Goal: Information Seeking & Learning: Check status

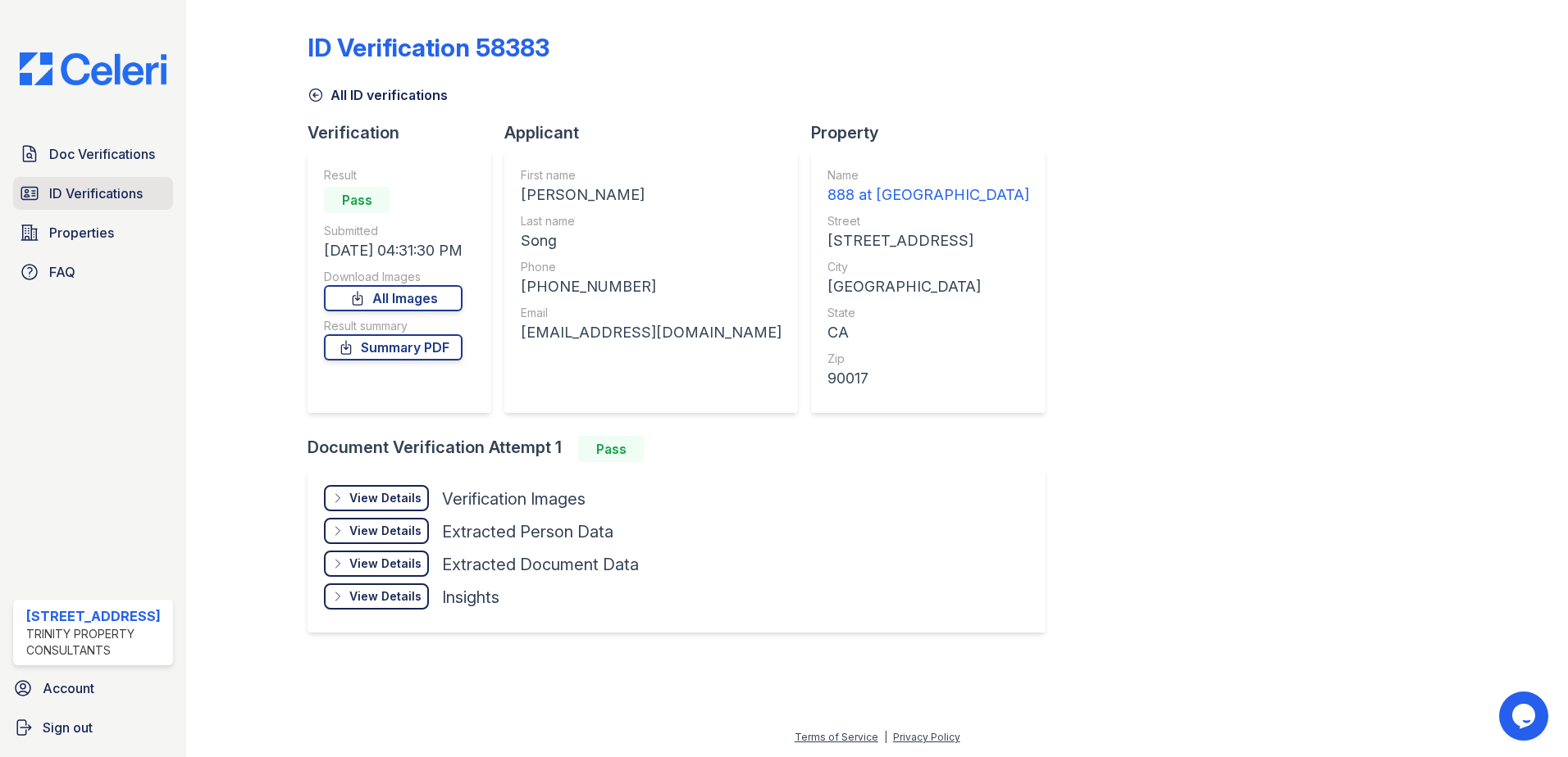
click at [76, 183] on link "ID Verifications" at bounding box center [93, 193] width 160 height 33
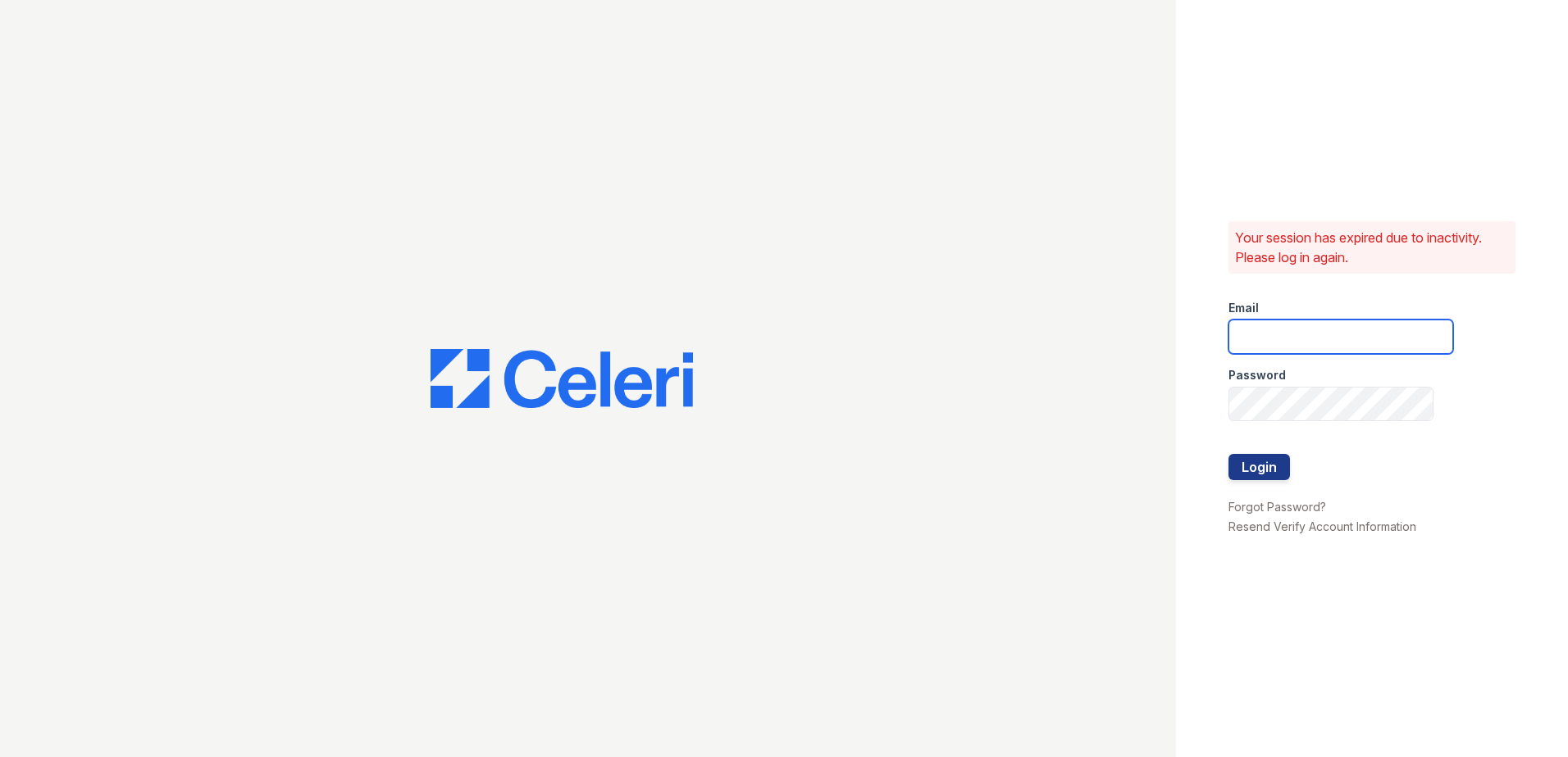
type input "[EMAIL_ADDRESS][DOMAIN_NAME]"
click at [1248, 464] on button "Login" at bounding box center [1258, 467] width 61 height 27
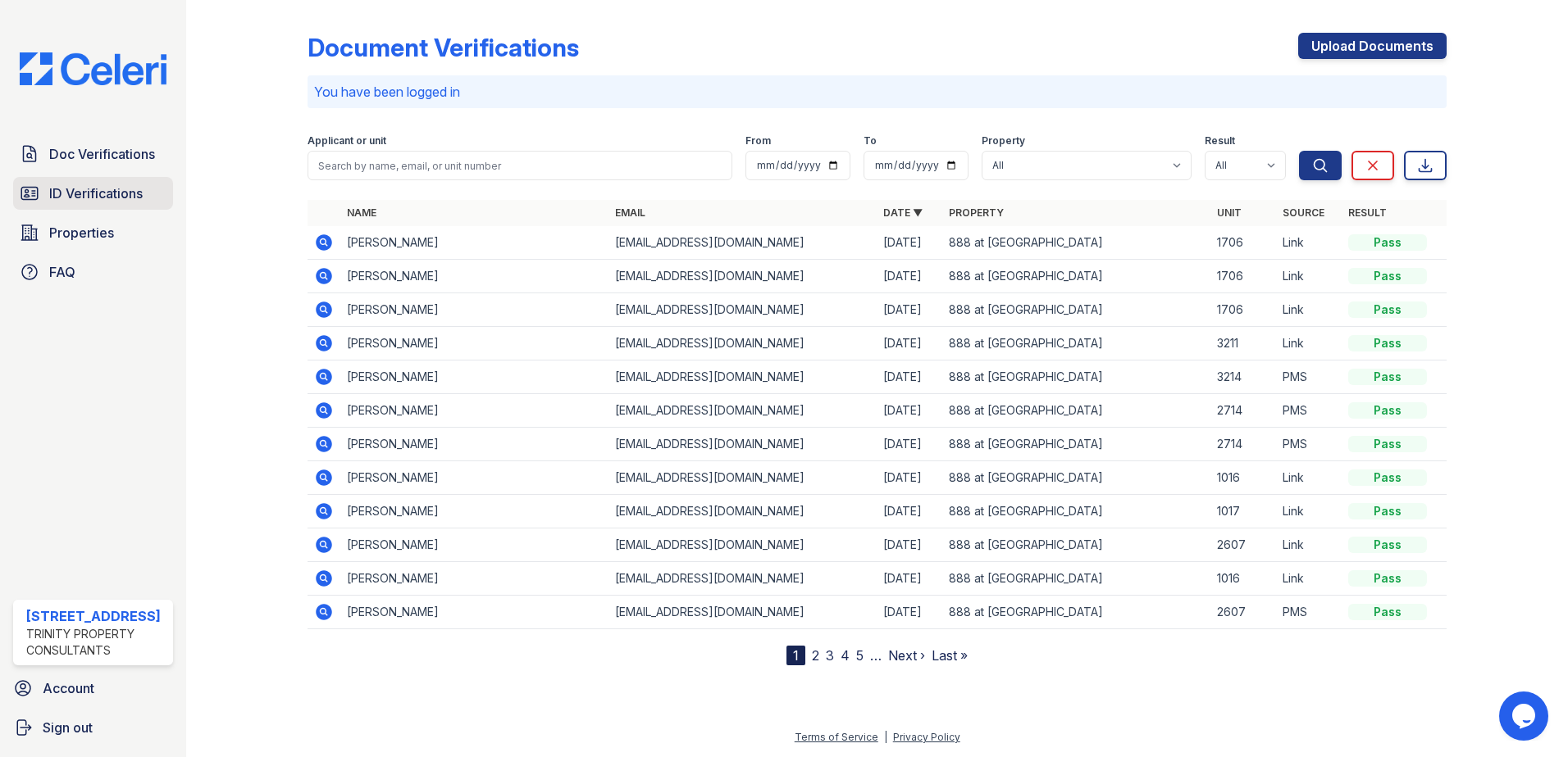
click at [54, 195] on span "ID Verifications" at bounding box center [95, 193] width 93 height 20
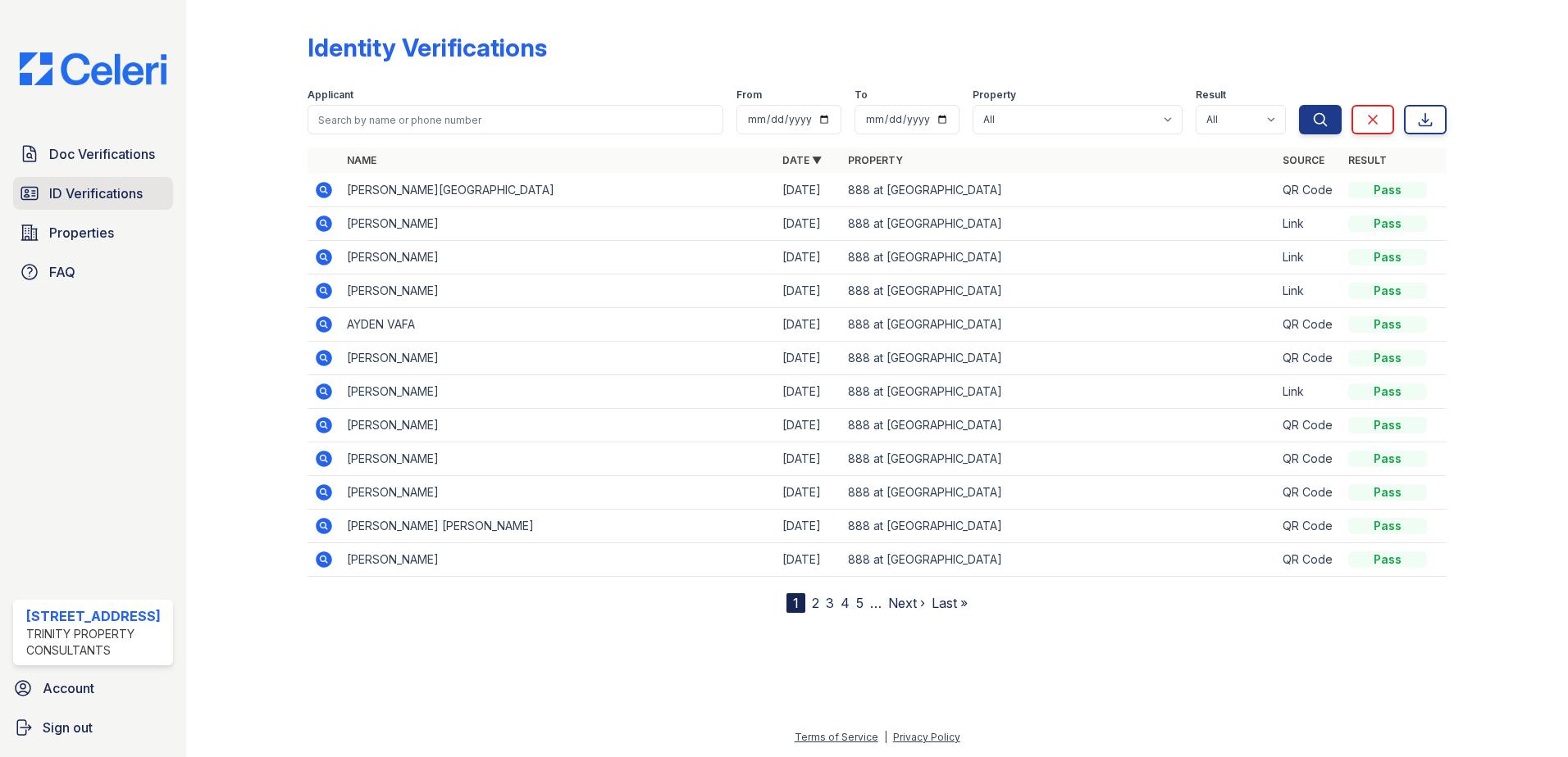
click at [124, 189] on span "ID Verifications" at bounding box center [95, 193] width 93 height 20
click at [116, 199] on span "ID Verifications" at bounding box center [95, 193] width 93 height 20
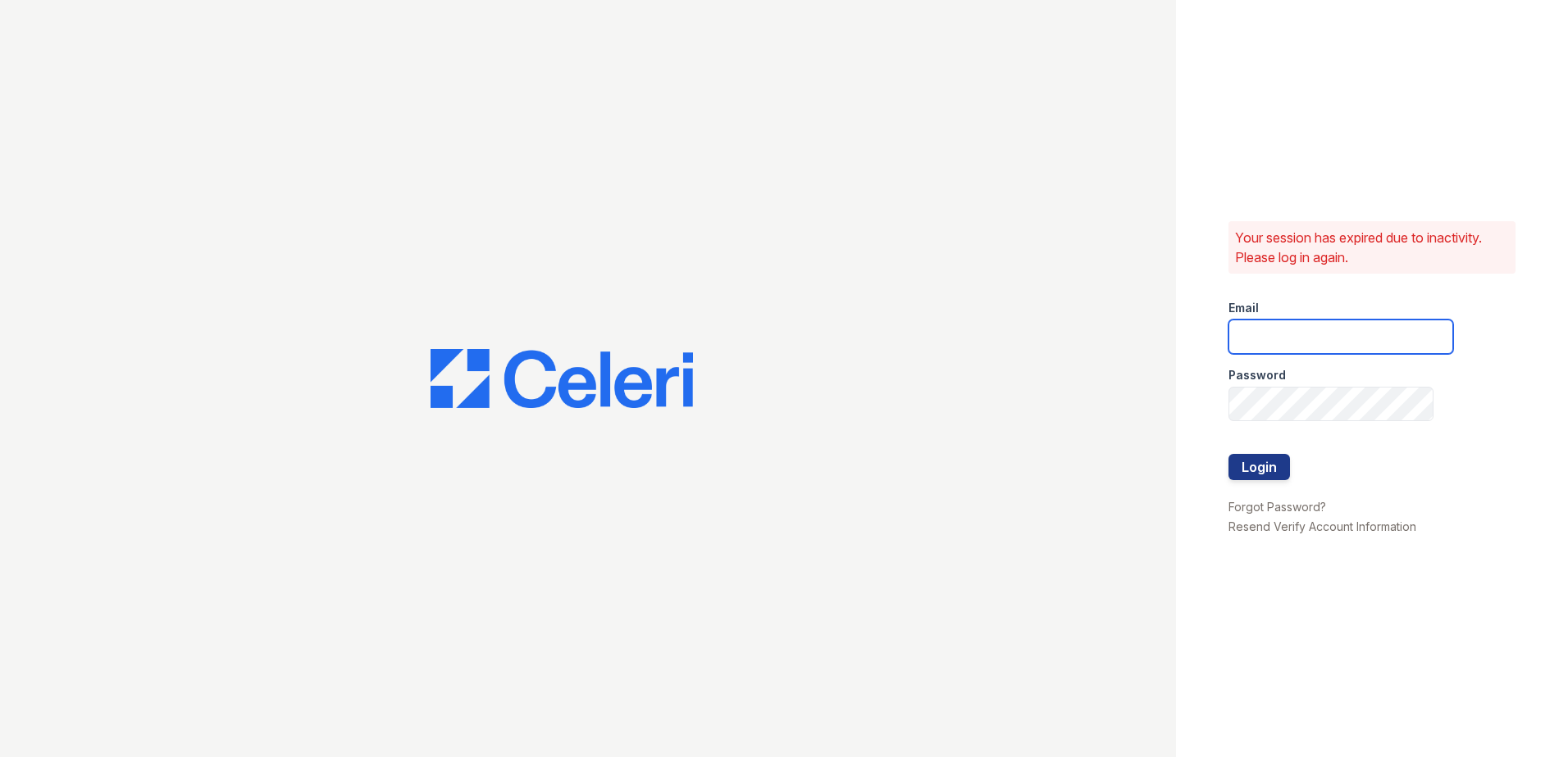
type input "[EMAIL_ADDRESS][DOMAIN_NAME]"
click at [1276, 471] on button "Login" at bounding box center [1258, 467] width 61 height 27
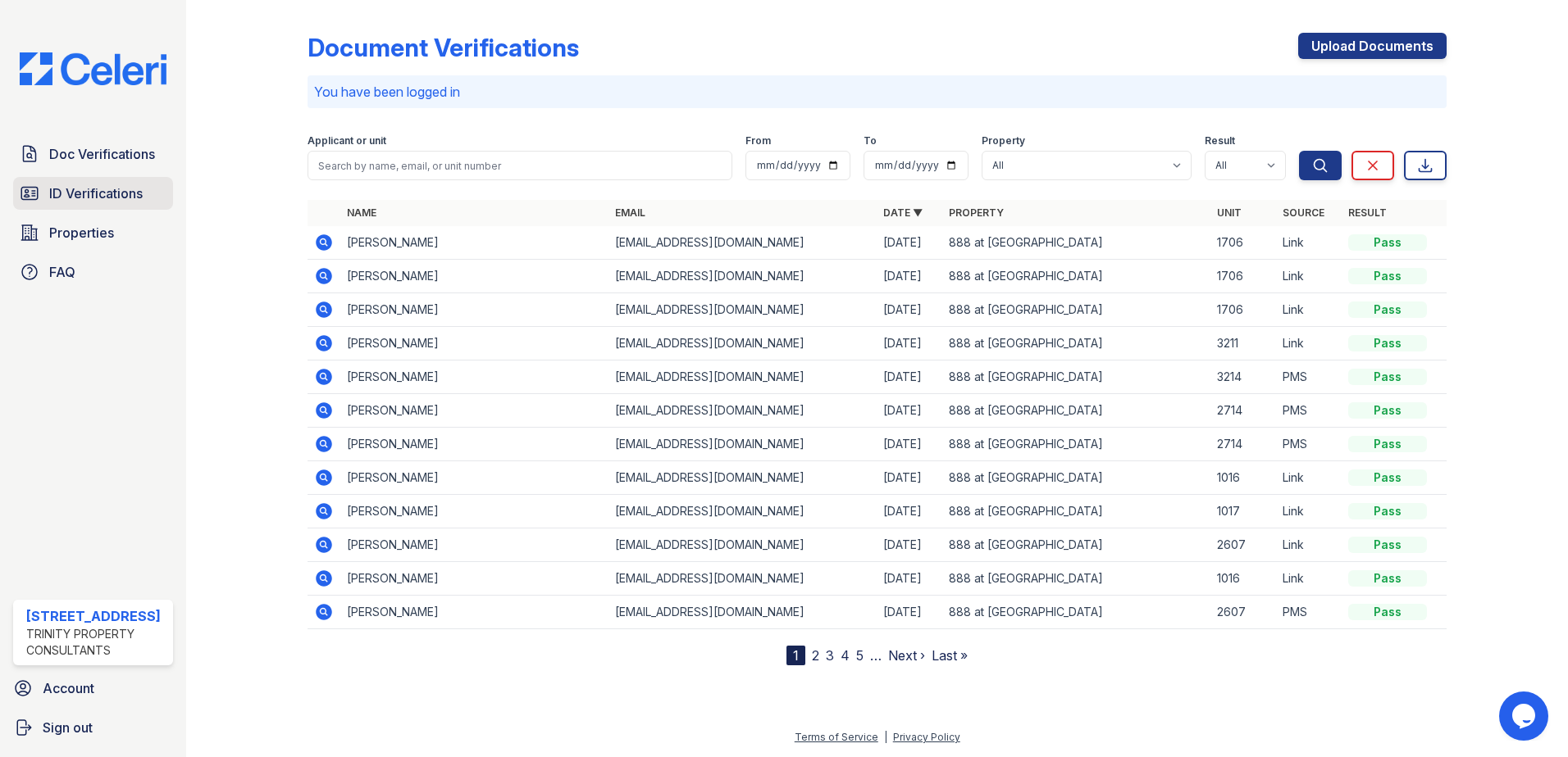
click at [79, 202] on span "ID Verifications" at bounding box center [95, 193] width 93 height 20
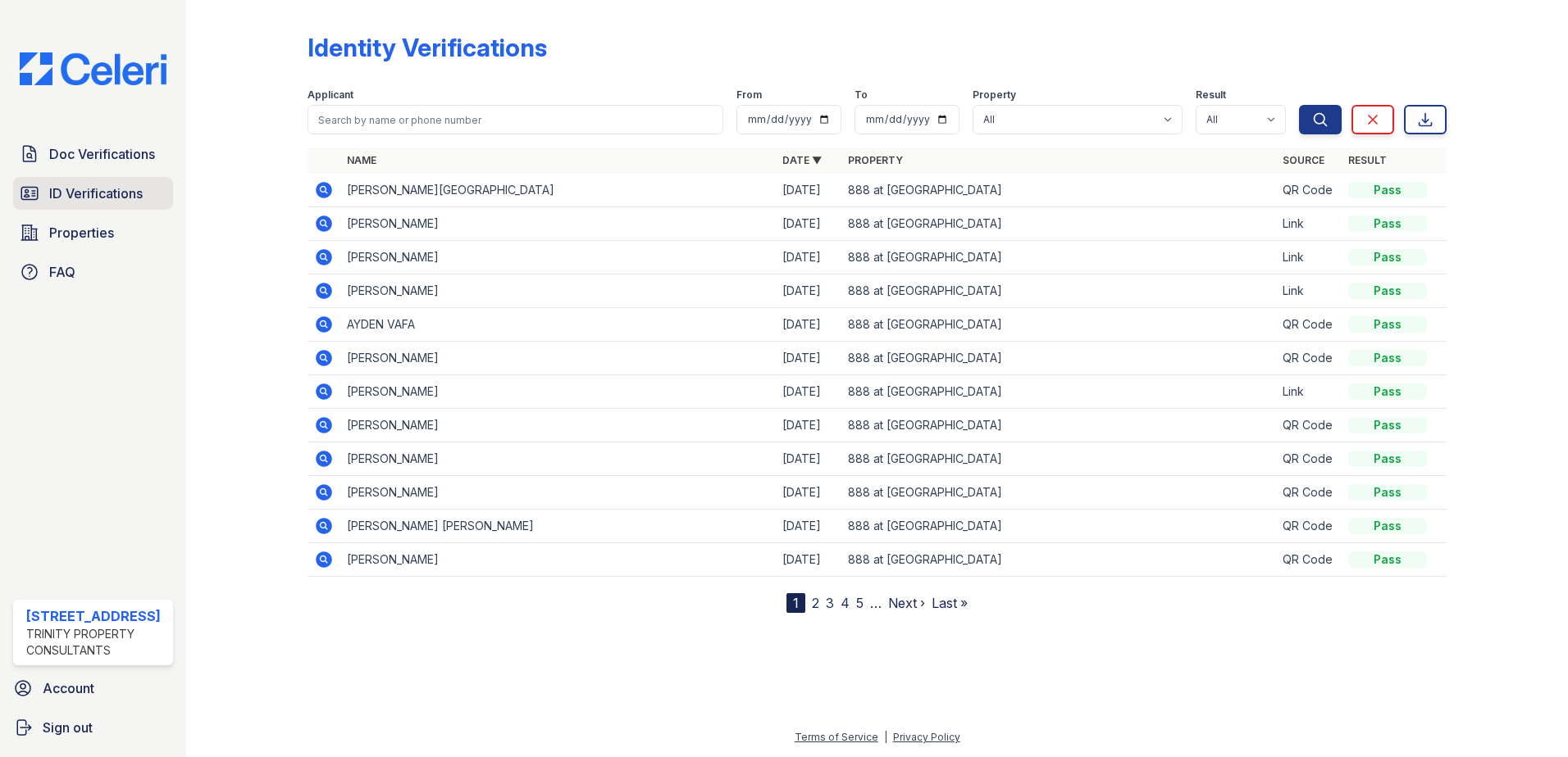
click at [118, 191] on span "ID Verifications" at bounding box center [95, 193] width 93 height 20
click at [103, 197] on span "ID Verifications" at bounding box center [95, 193] width 93 height 20
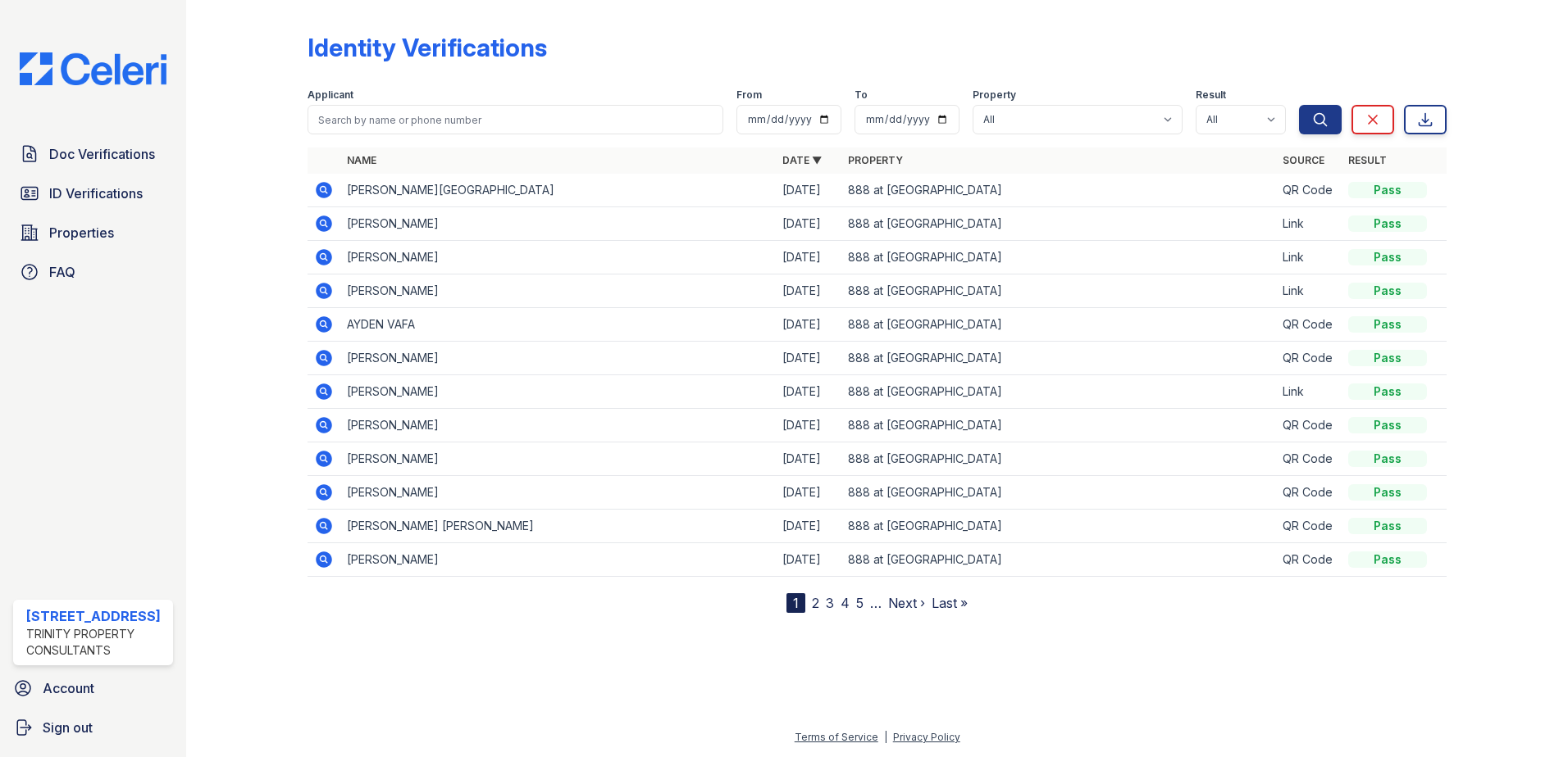
click at [103, 197] on span "ID Verifications" at bounding box center [95, 193] width 93 height 20
click at [318, 190] on icon at bounding box center [324, 190] width 16 height 16
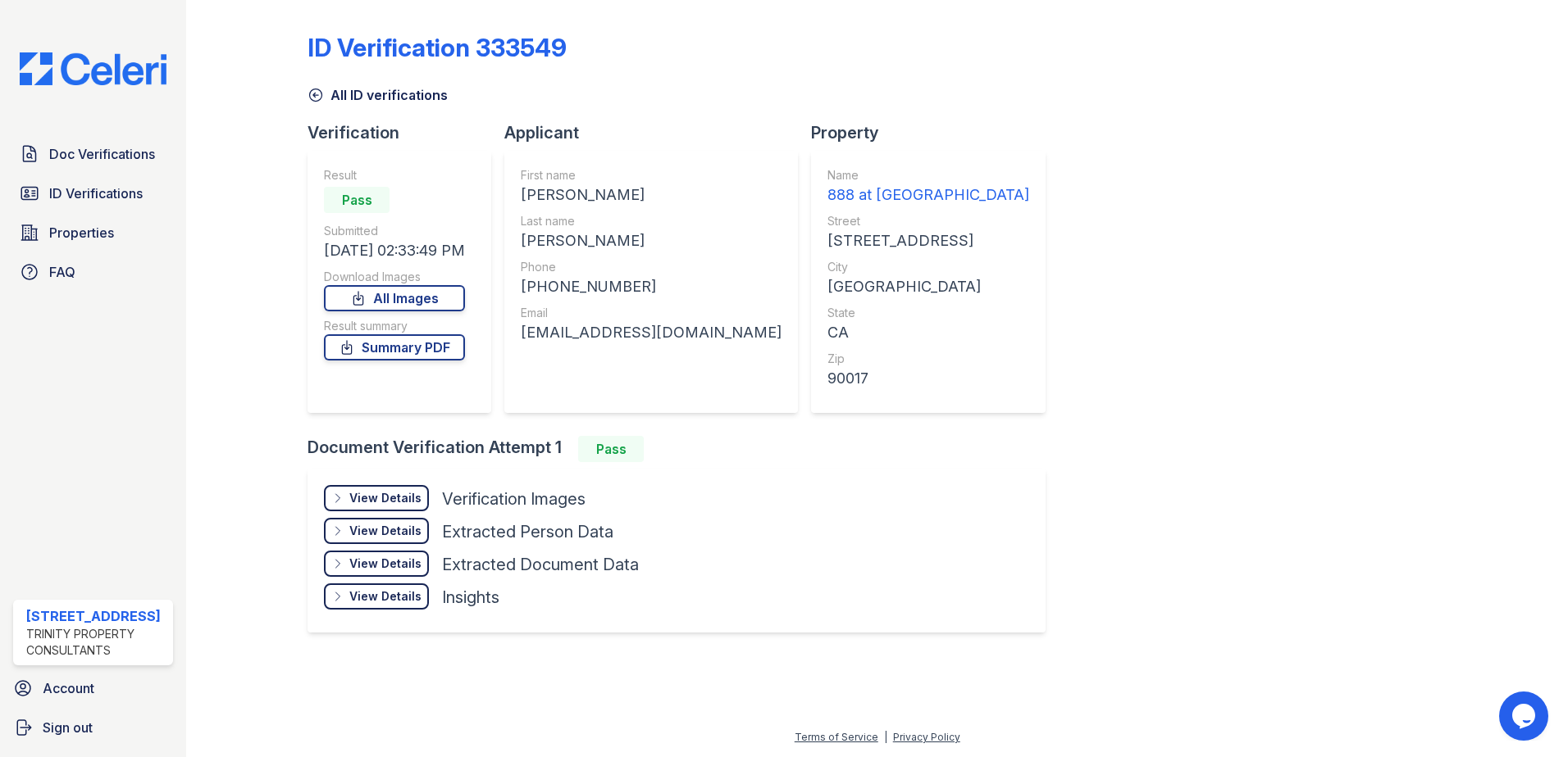
click at [589, 281] on div "[PHONE_NUMBER]" at bounding box center [651, 287] width 261 height 23
click at [589, 281] on div "+19097173128" at bounding box center [651, 287] width 261 height 23
copy div "19097173128"
click at [666, 328] on div "dannyjordan234@gmail.com" at bounding box center [651, 332] width 261 height 23
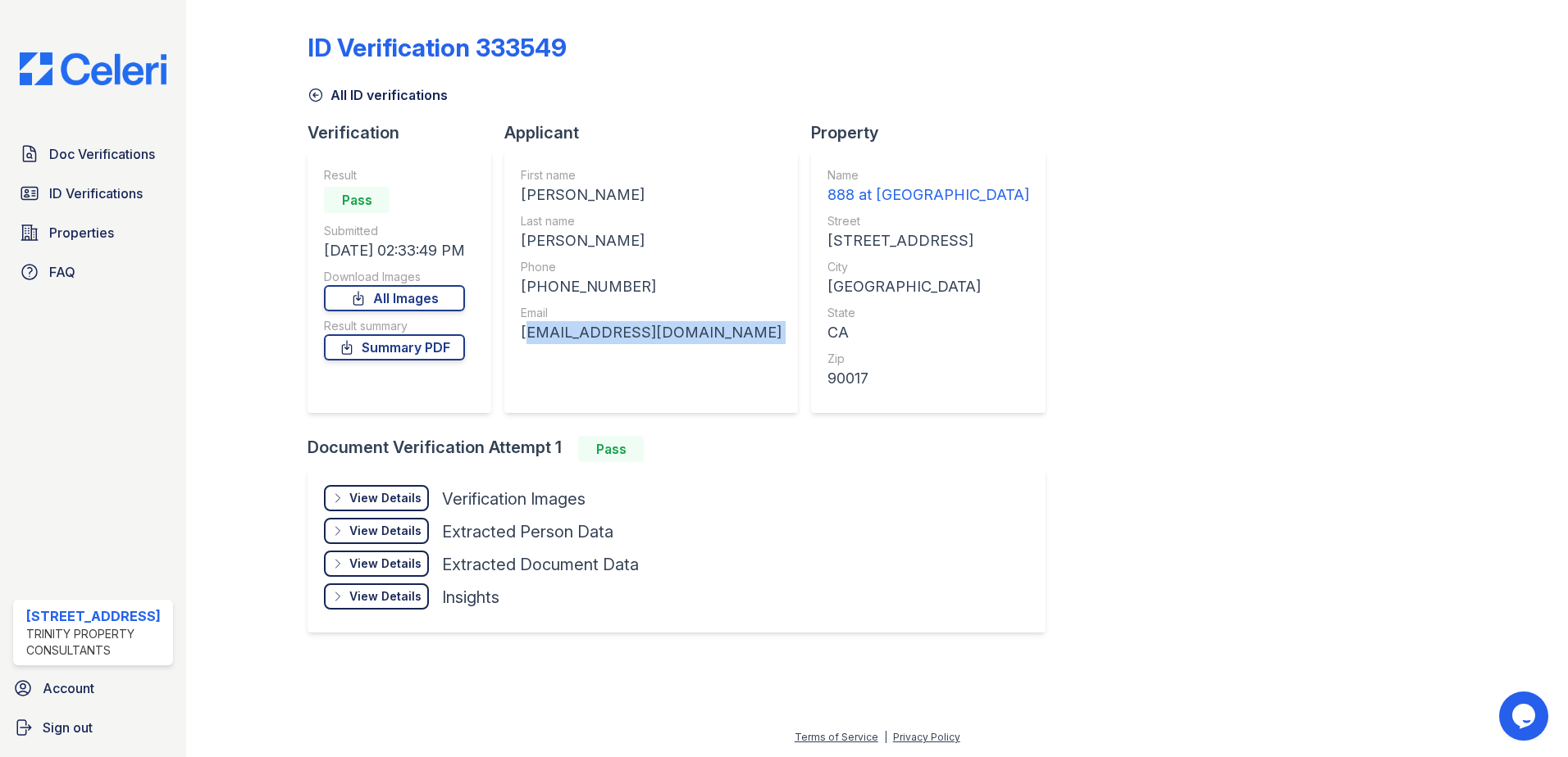
click at [666, 328] on div "dannyjordan234@gmail.com" at bounding box center [651, 332] width 261 height 23
copy div "dannyjordan234@gmail.com"
click at [129, 190] on span "ID Verifications" at bounding box center [95, 193] width 93 height 20
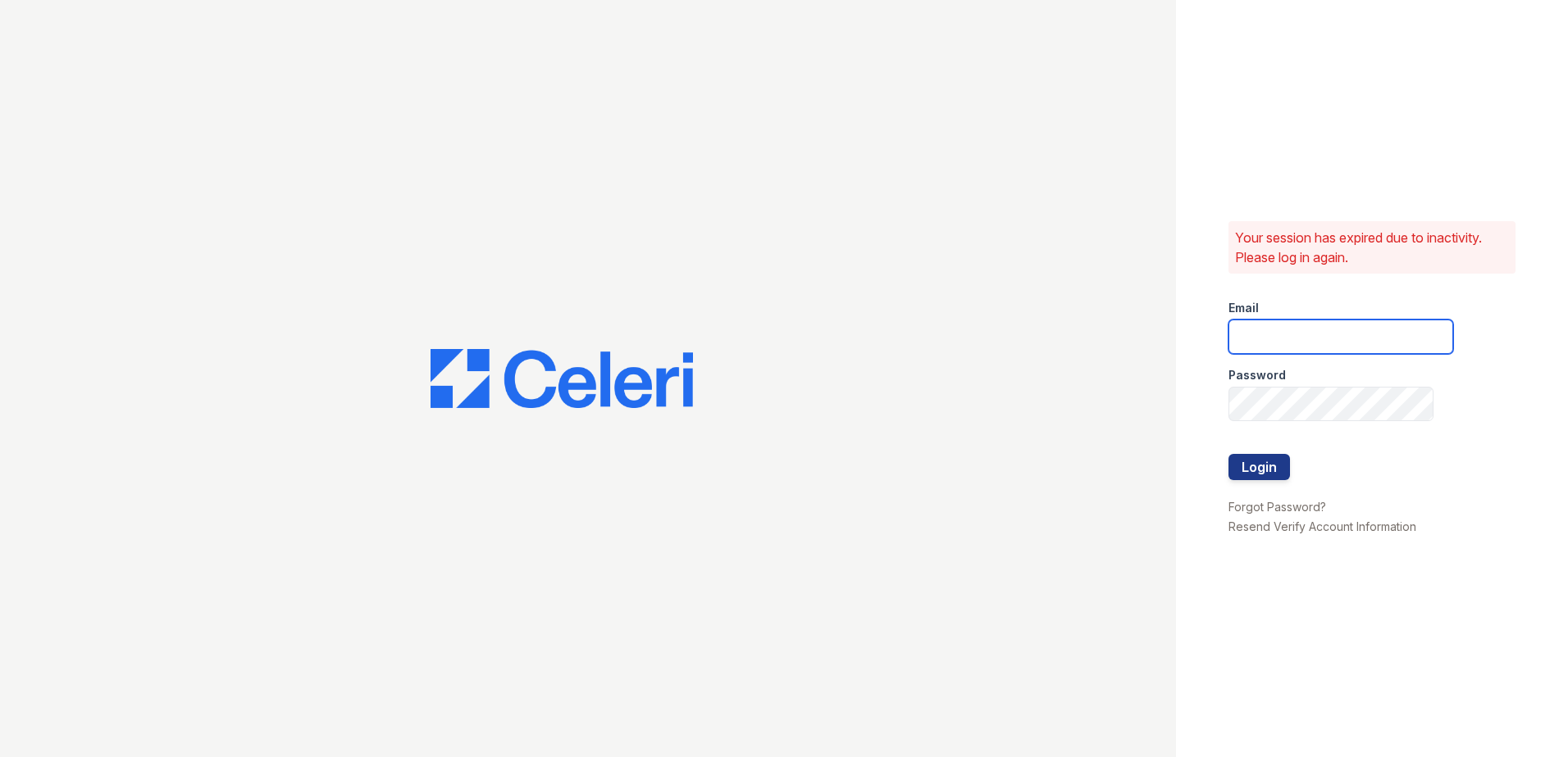
type input "888atgrandhopepark@trinity-pm.com"
click at [1287, 469] on button "Login" at bounding box center [1258, 467] width 61 height 27
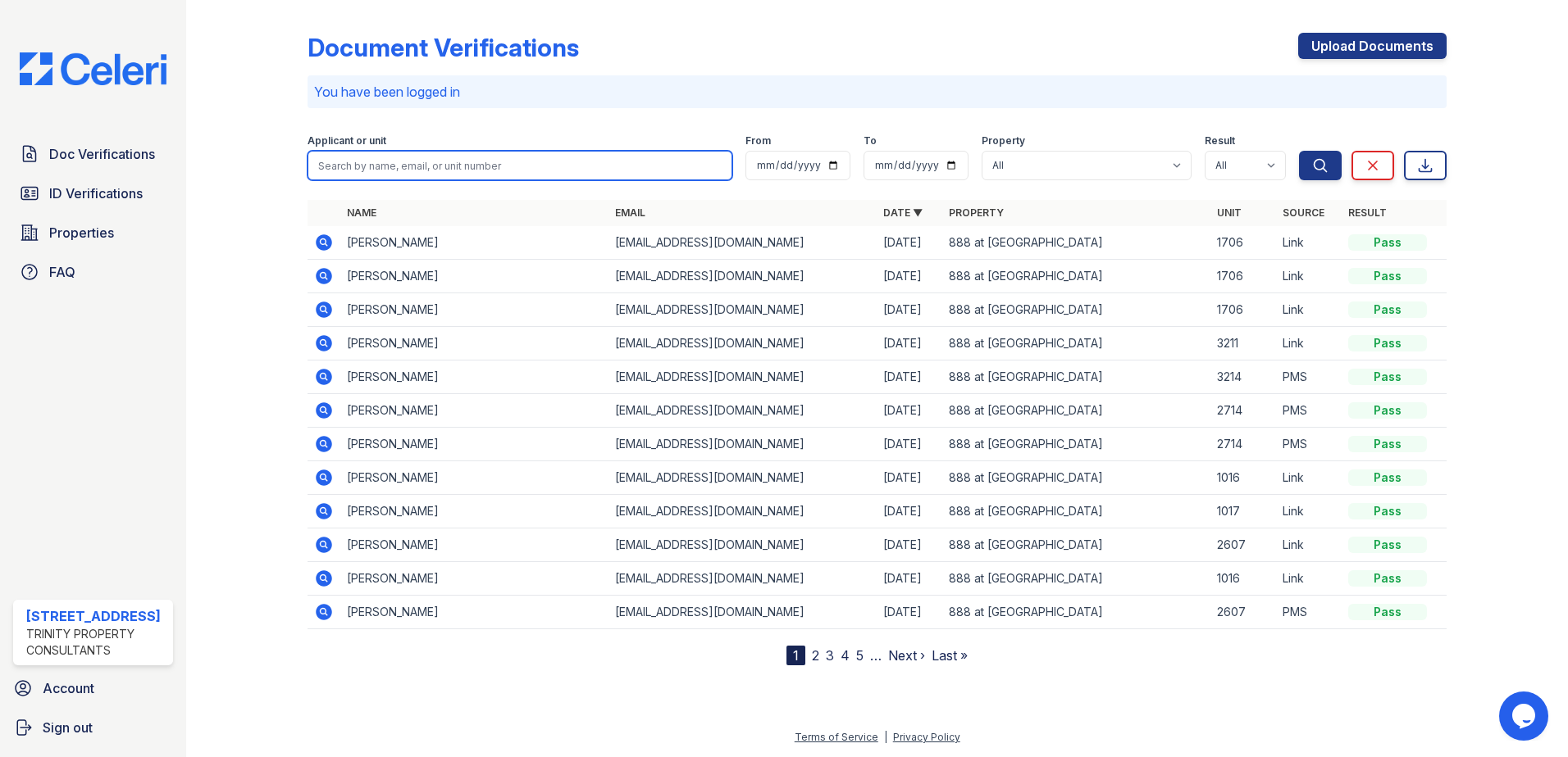
click at [380, 159] on input "search" at bounding box center [520, 165] width 425 height 29
type input "antwan"
click at [1298, 151] on button "Search" at bounding box center [1320, 165] width 43 height 29
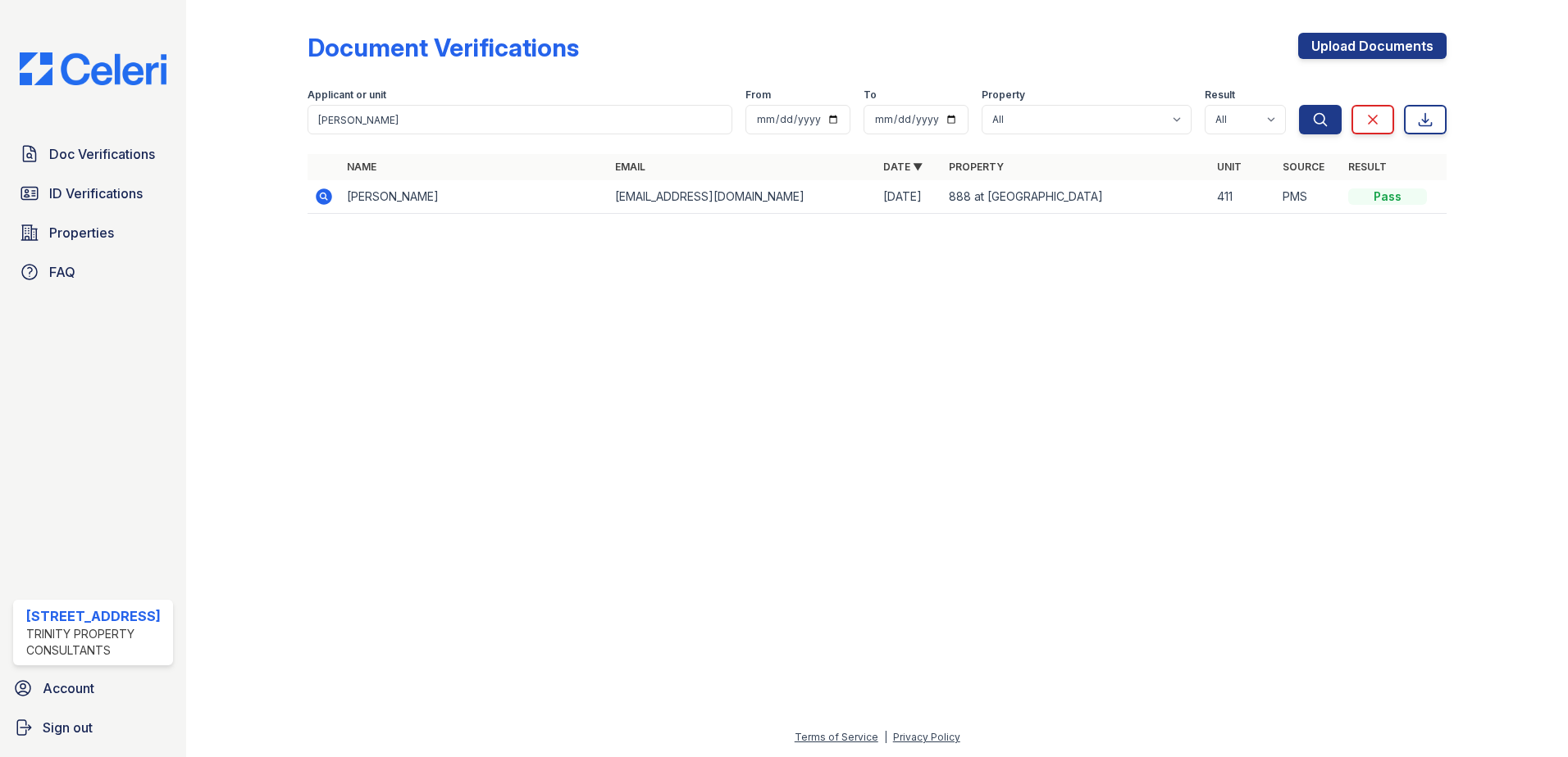
click at [315, 191] on icon at bounding box center [324, 197] width 20 height 20
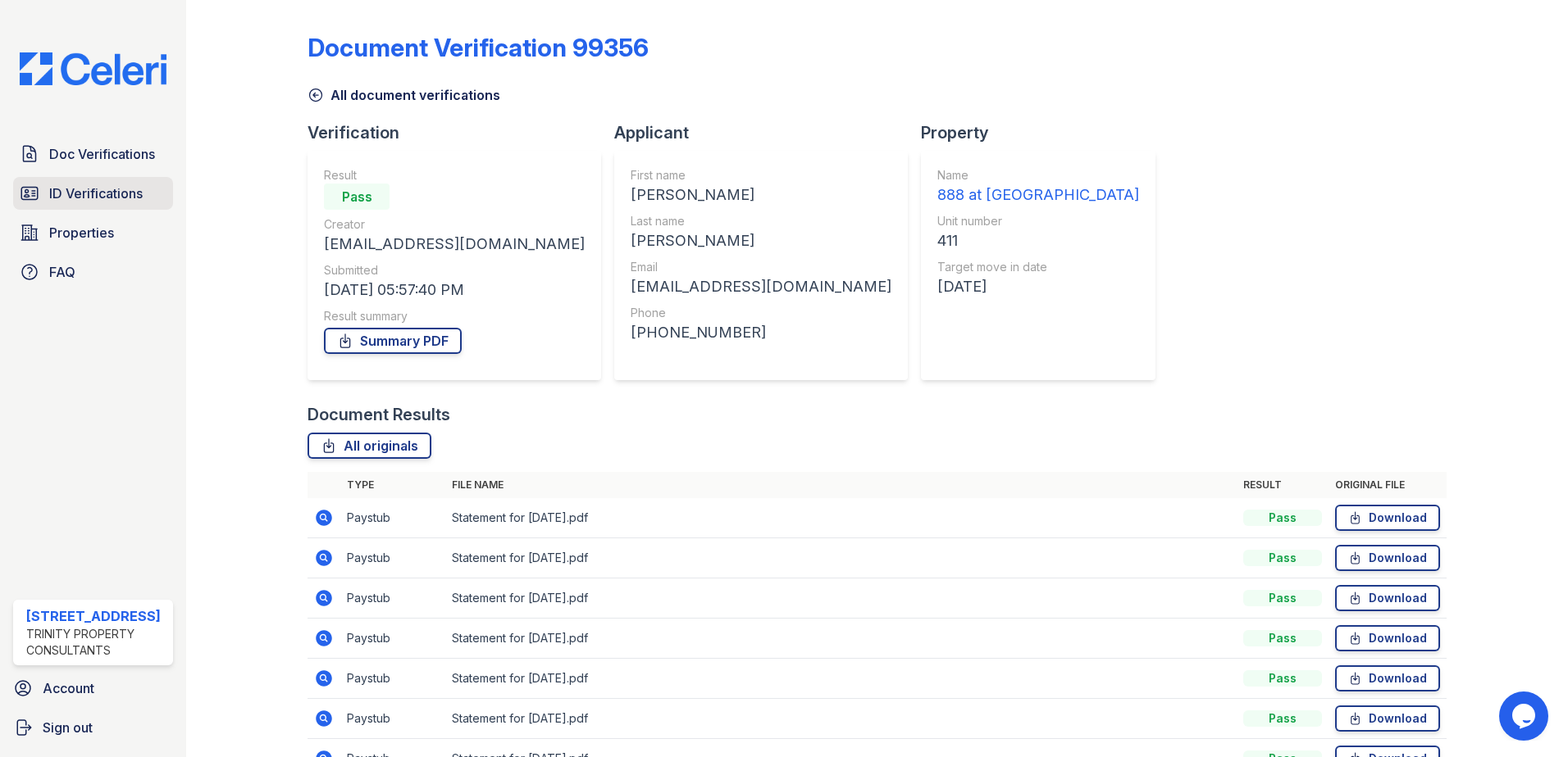
click at [102, 201] on span "ID Verifications" at bounding box center [95, 193] width 93 height 20
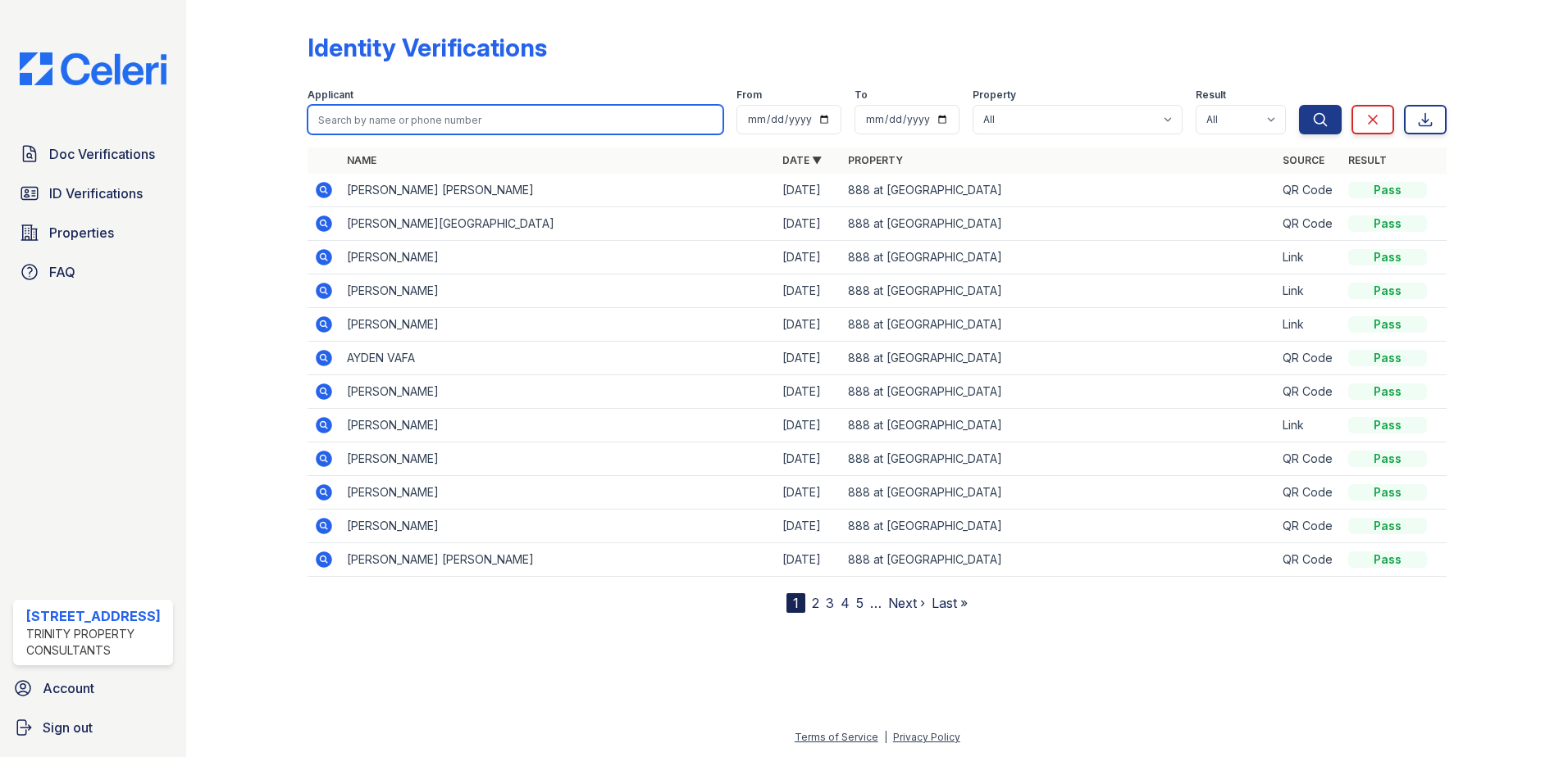
click at [444, 115] on input "search" at bounding box center [515, 119] width 416 height 29
type input "antwan"
click at [1298, 105] on button "Search" at bounding box center [1320, 119] width 43 height 29
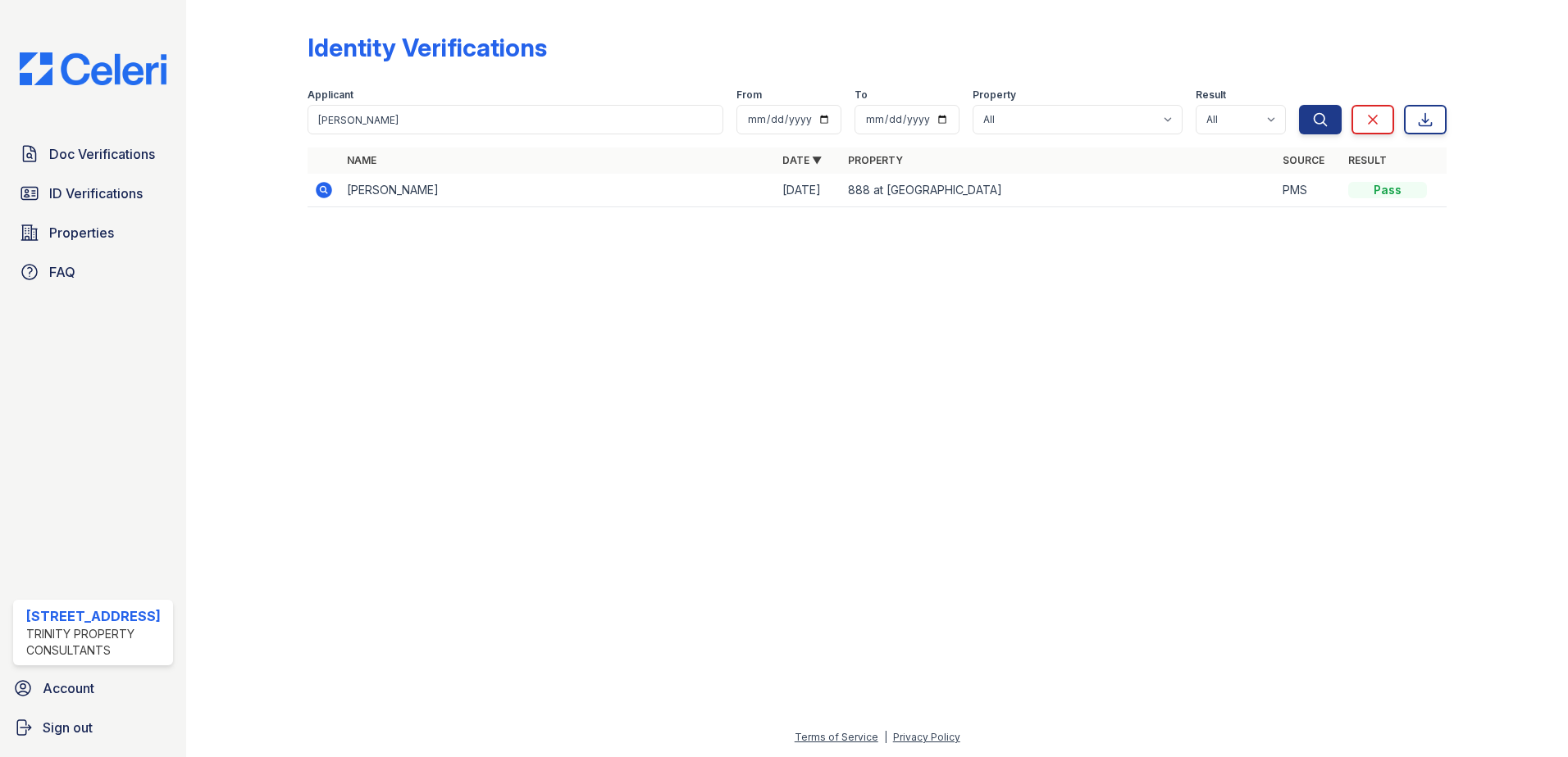
click at [325, 183] on icon at bounding box center [324, 190] width 16 height 16
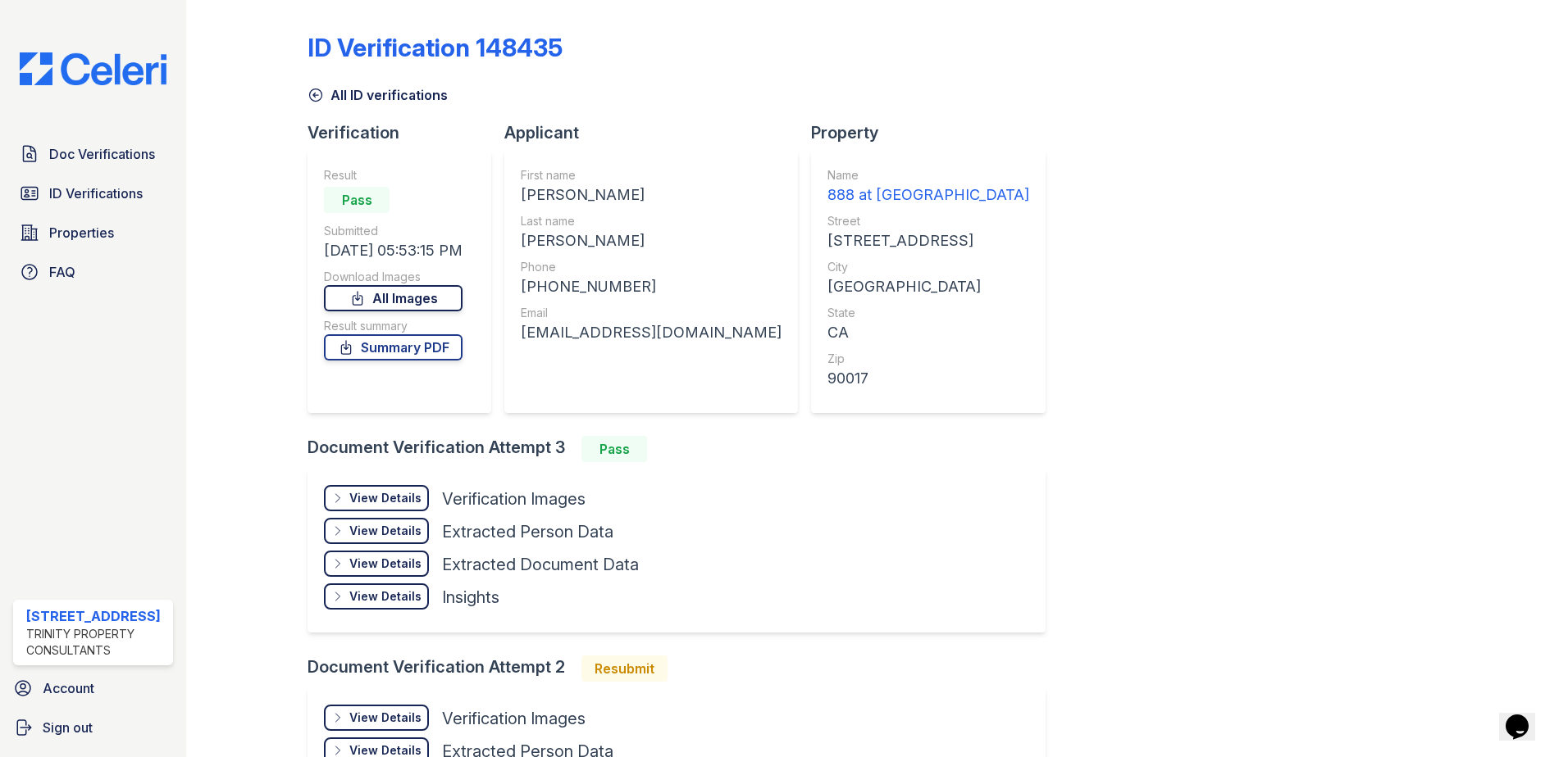
click at [430, 297] on link "All Images" at bounding box center [393, 299] width 138 height 27
